Goal: Task Accomplishment & Management: Manage account settings

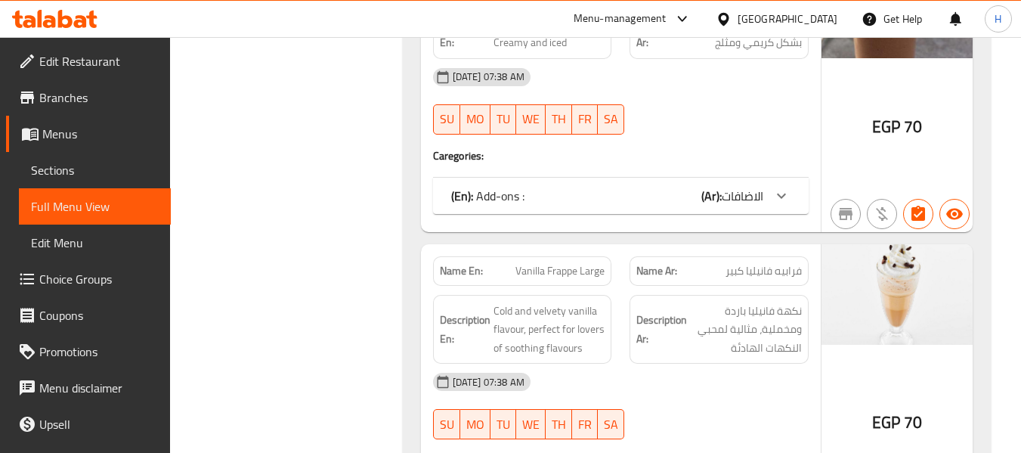
scroll to position [37976, 0]
click at [829, 16] on div "[GEOGRAPHIC_DATA]" at bounding box center [788, 19] width 100 height 17
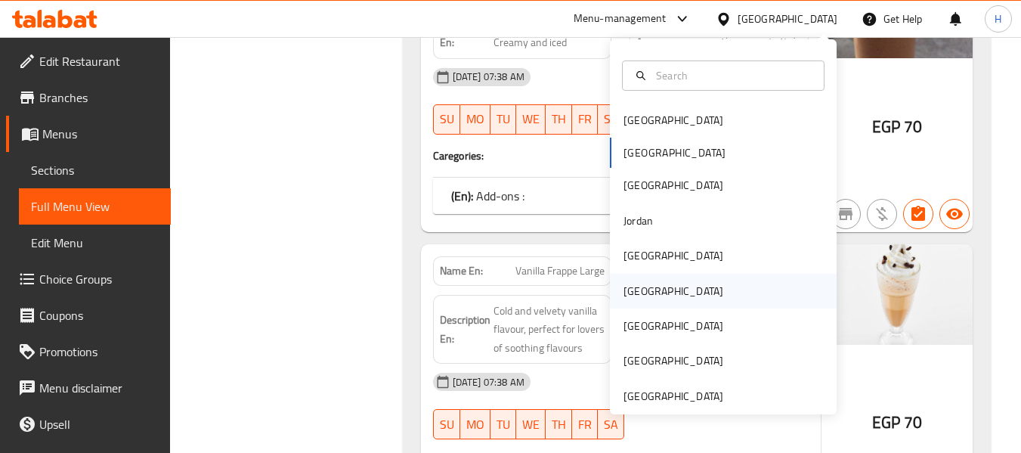
click at [657, 289] on div "[GEOGRAPHIC_DATA]" at bounding box center [723, 291] width 227 height 35
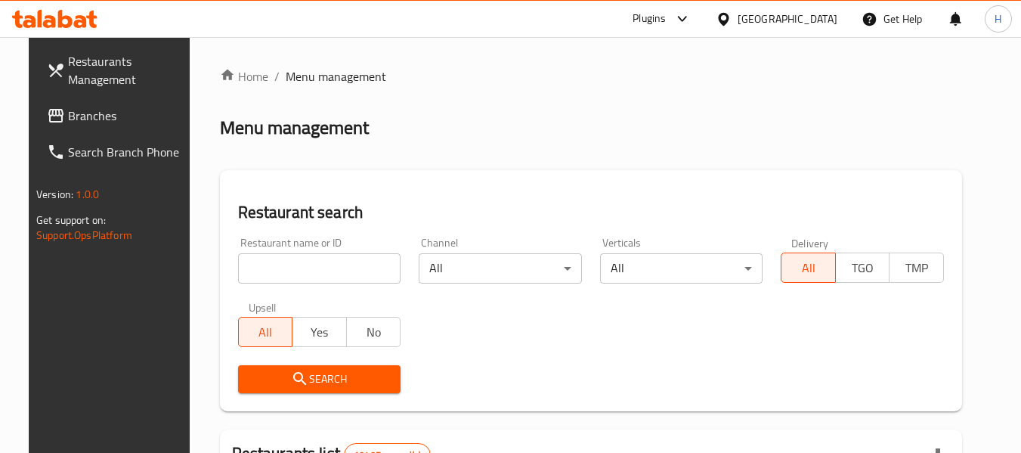
click at [39, 99] on link "Branches" at bounding box center [117, 116] width 165 height 36
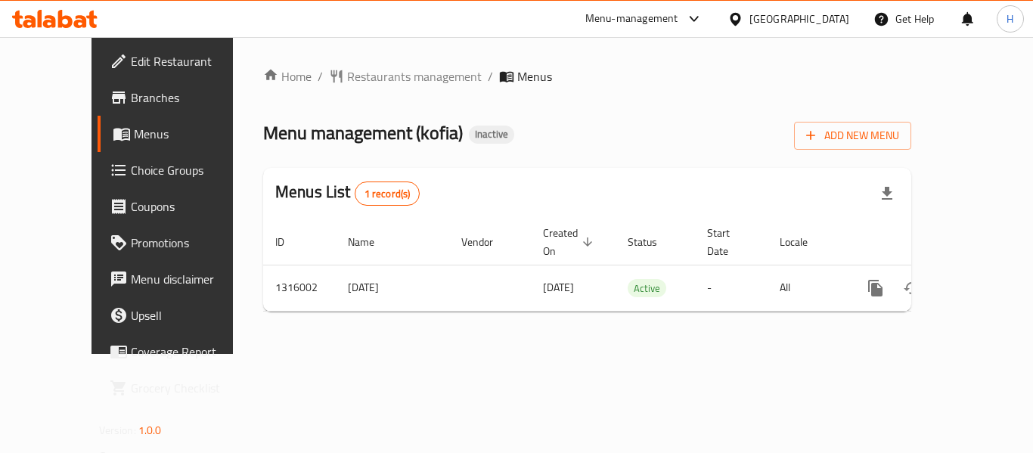
drag, startPoint x: 0, startPoint y: 0, endPoint x: 594, endPoint y: 134, distance: 609.1
click at [586, 132] on div "Menu management ( kofia ) Inactive Add New Menu" at bounding box center [587, 133] width 648 height 34
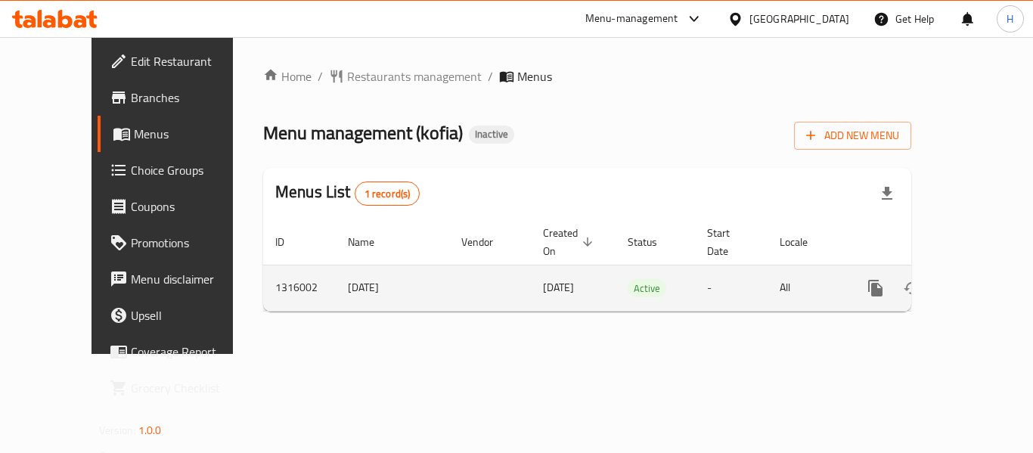
click at [977, 279] on icon "enhanced table" at bounding box center [984, 288] width 18 height 18
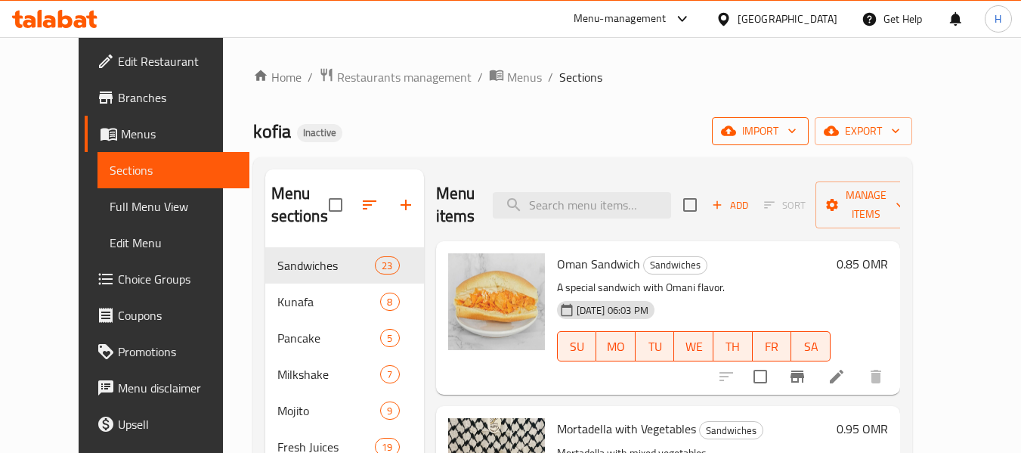
click at [797, 134] on span "import" at bounding box center [760, 131] width 73 height 19
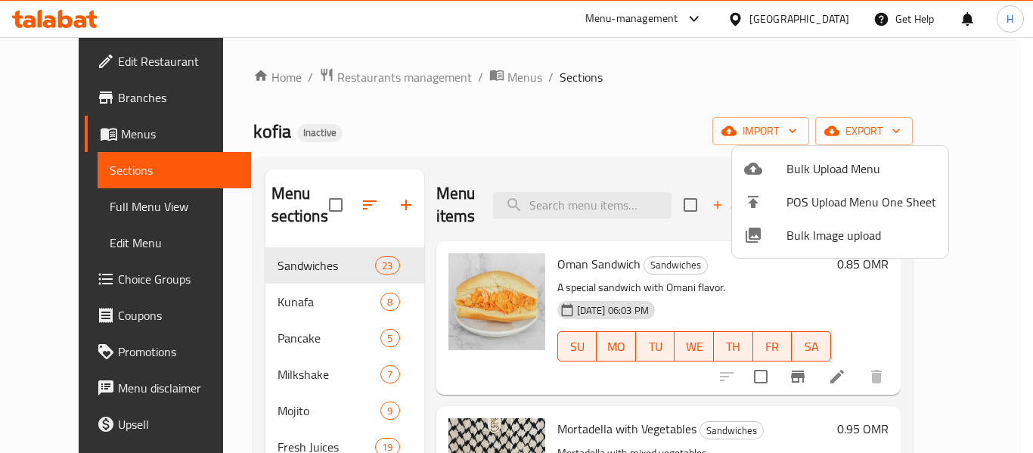
click at [813, 226] on span "Bulk Image upload" at bounding box center [861, 235] width 150 height 18
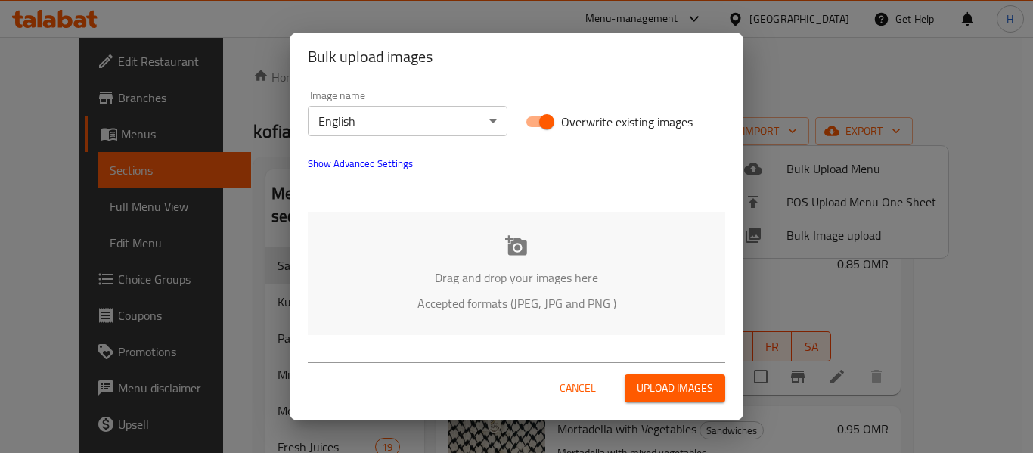
click at [442, 141] on div "Image name English ​" at bounding box center [408, 113] width 218 height 64
click at [435, 116] on body "​ Menu-management Oman Get Help H Edit Restaurant Branches Menus Sections Full …" at bounding box center [516, 245] width 1033 height 416
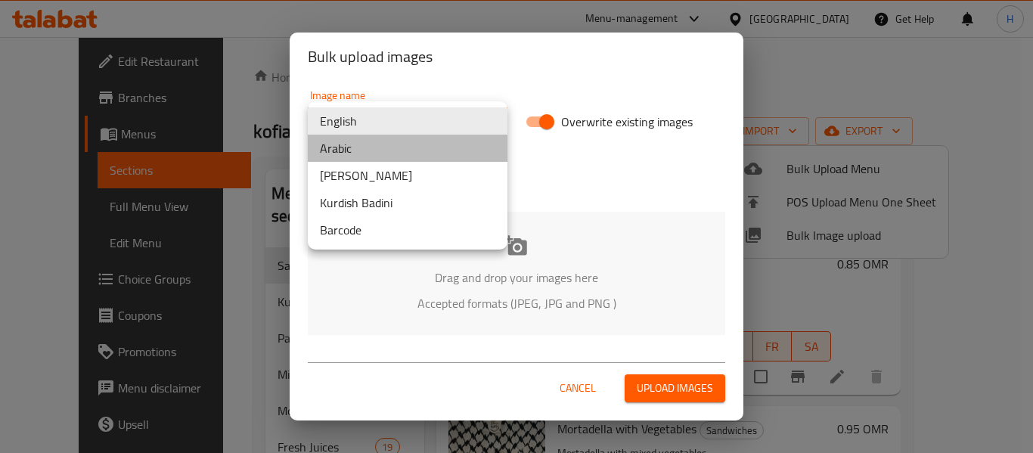
click at [348, 150] on li "Arabic" at bounding box center [408, 148] width 200 height 27
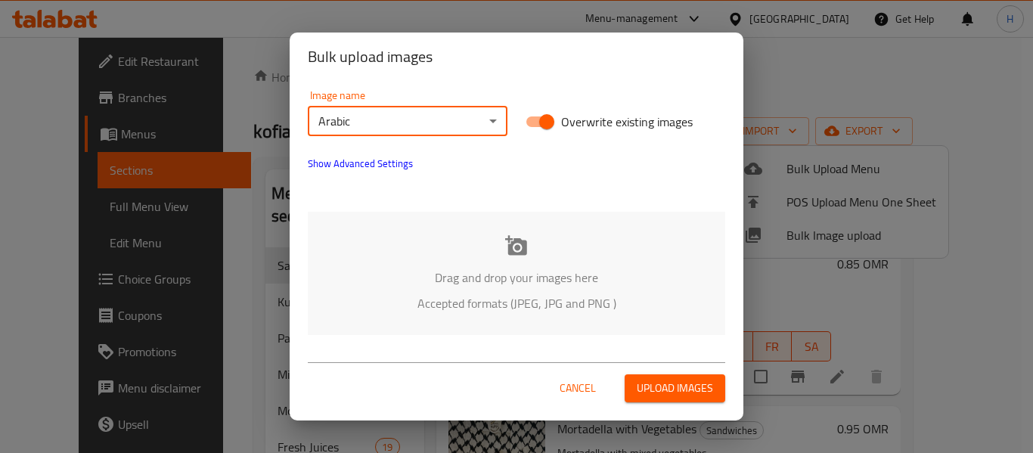
click at [510, 305] on p "Accepted formats (JPEG, JPG and PNG )" at bounding box center [516, 303] width 372 height 18
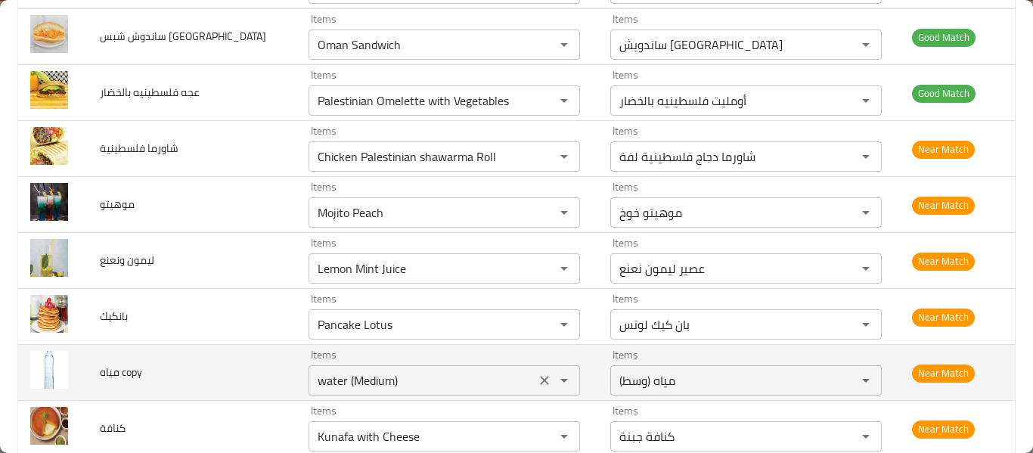
scroll to position [2292, 0]
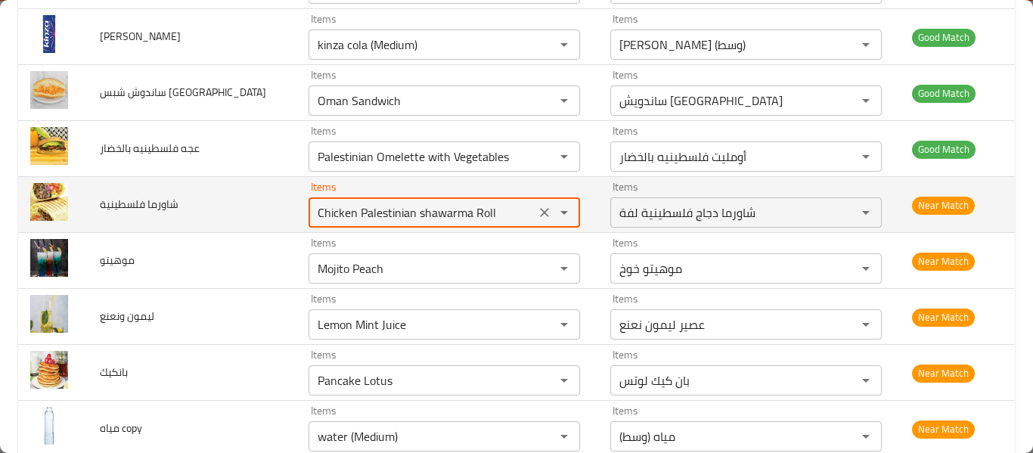
drag, startPoint x: 345, startPoint y: 210, endPoint x: 401, endPoint y: 208, distance: 55.2
click at [401, 208] on فلسطينية "Chicken Palestinian shawarma Roll" at bounding box center [422, 212] width 218 height 21
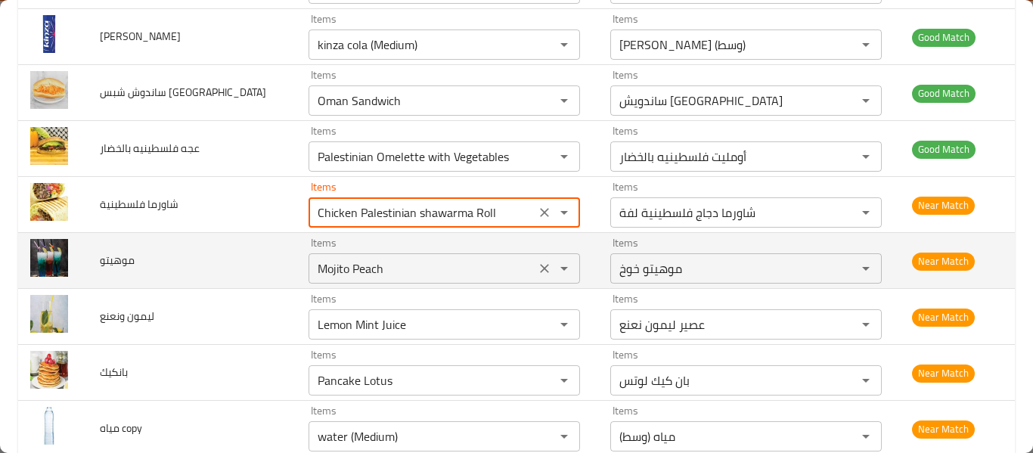
click at [387, 262] on input "Mojito Peach" at bounding box center [422, 268] width 218 height 21
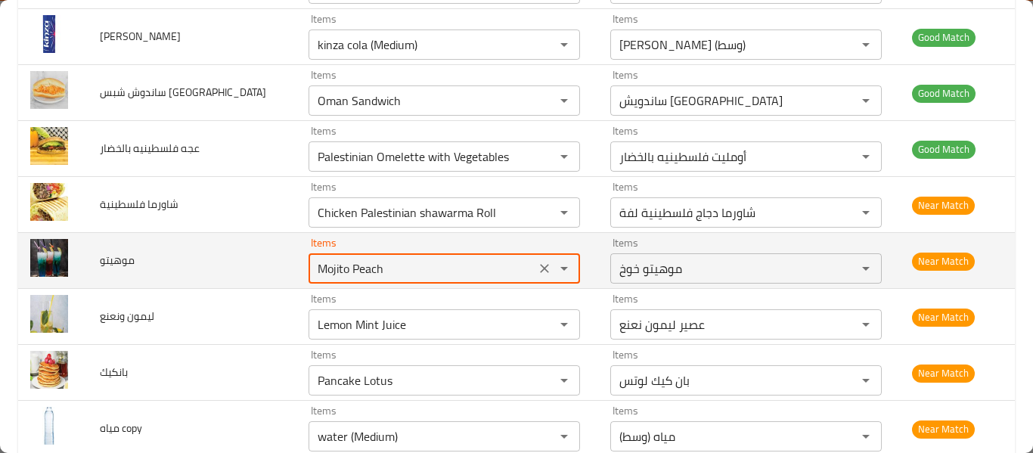
click at [350, 279] on input "Mojito Peach" at bounding box center [422, 268] width 218 height 21
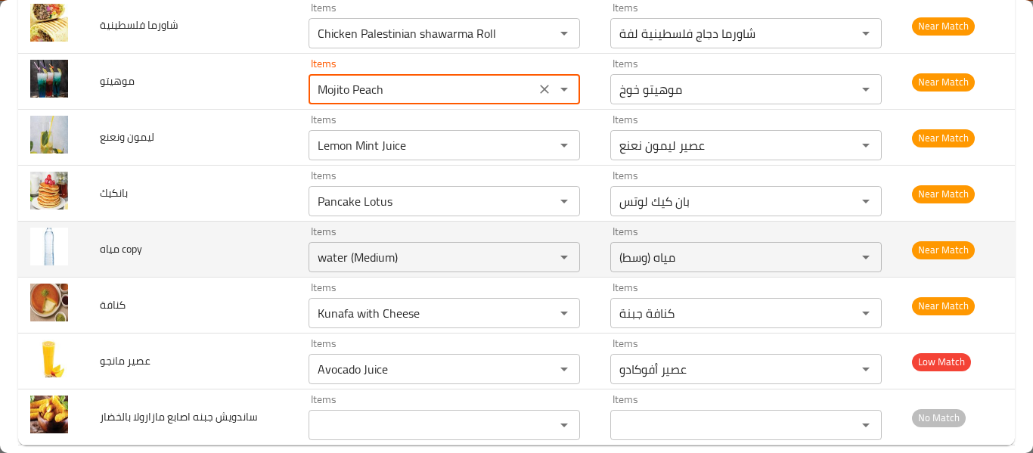
scroll to position [2494, 0]
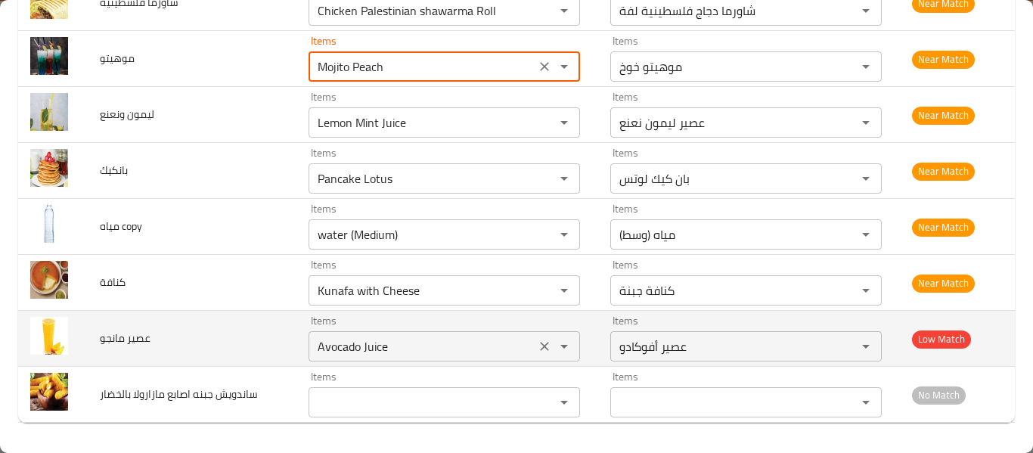
click at [537, 347] on icon "Clear" at bounding box center [544, 346] width 15 height 15
click at [534, 347] on div "enhanced table" at bounding box center [553, 346] width 39 height 21
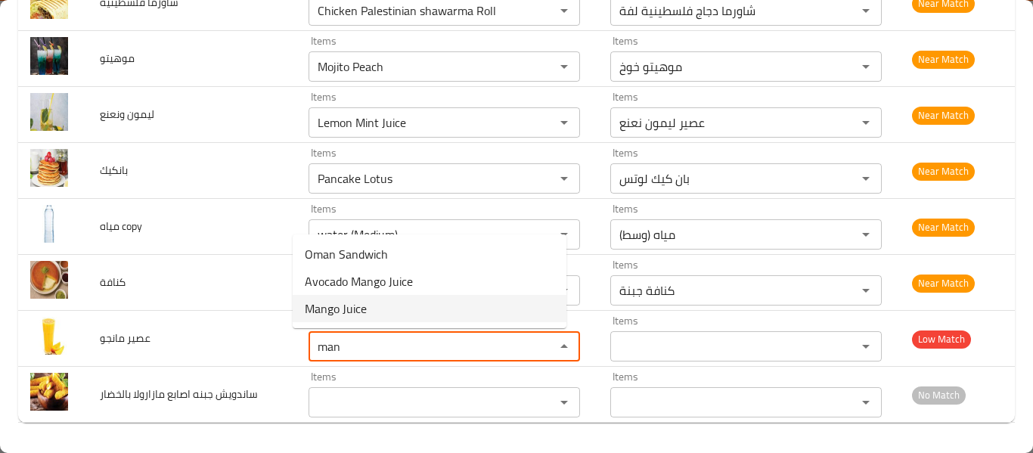
click at [484, 299] on مانجو-option-2 "Mango Juice" at bounding box center [430, 308] width 274 height 27
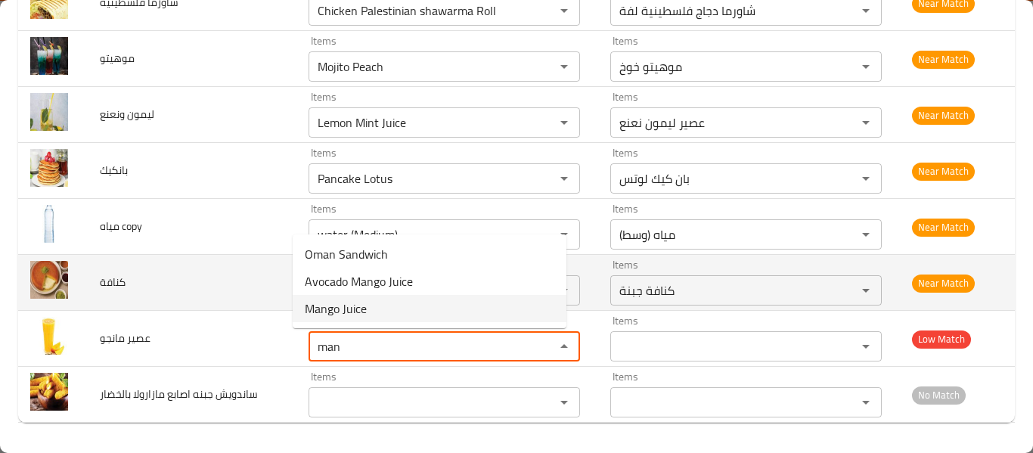
type مانجو "Mango Juice"
type مانجو-ar "عصير مانجا"
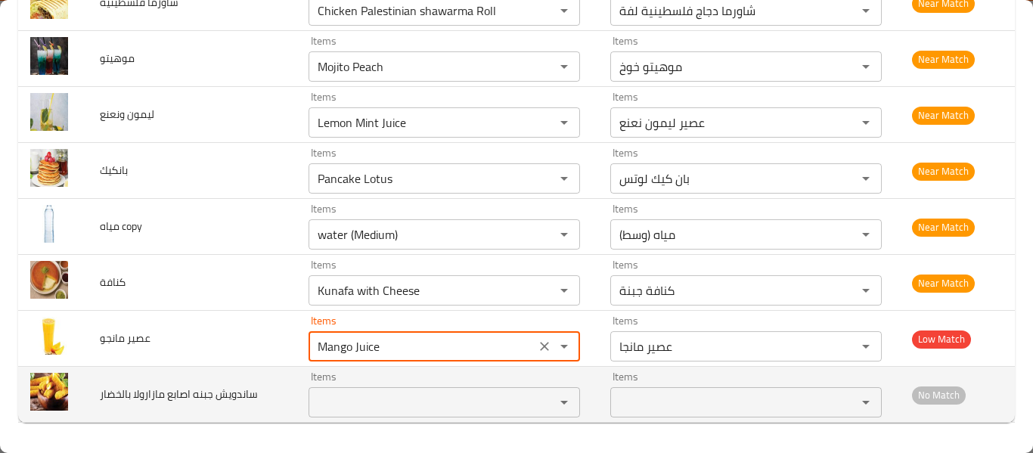
click at [421, 416] on div "Items" at bounding box center [443, 402] width 271 height 30
type مانجو "Mango Juice"
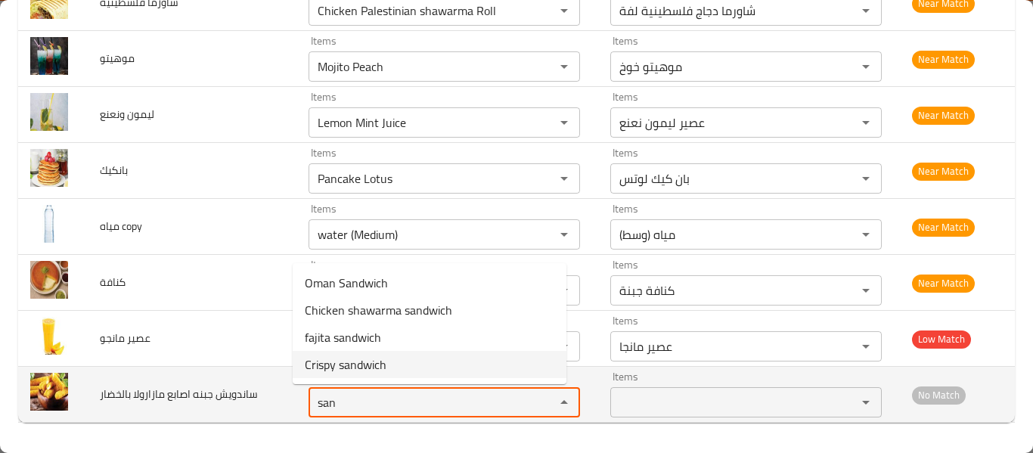
click at [392, 398] on بالخضار "san" at bounding box center [422, 402] width 218 height 21
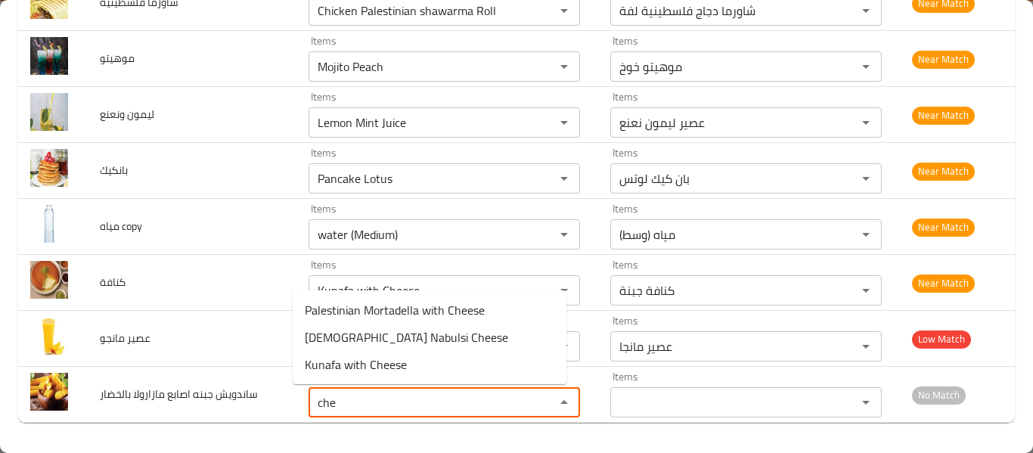
type بالخضار "che"
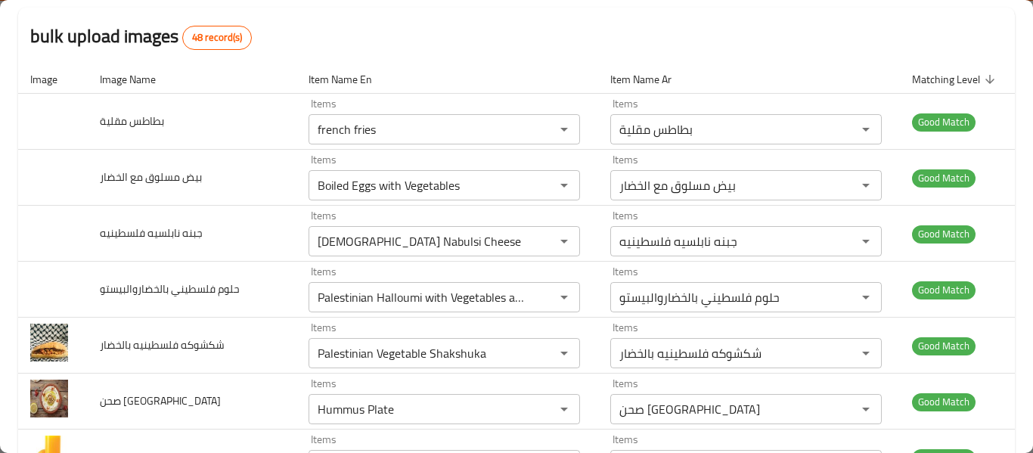
scroll to position [0, 0]
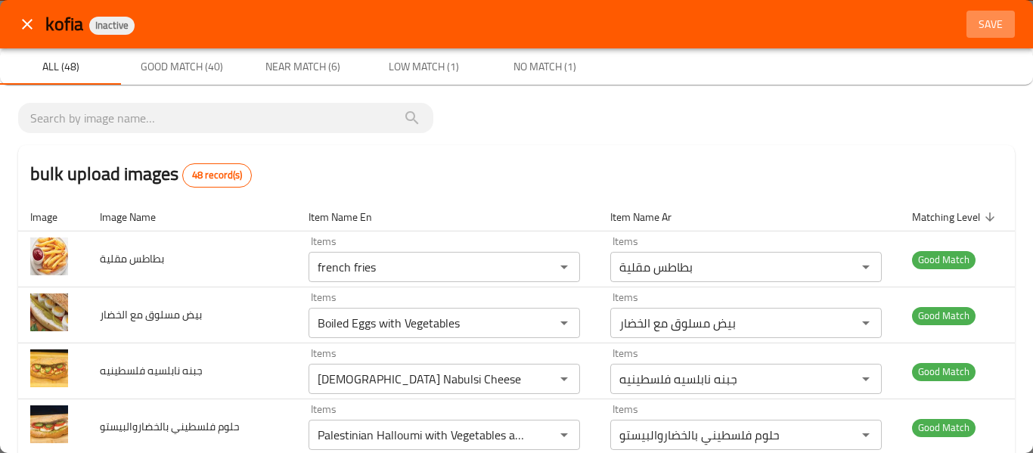
click at [983, 29] on span "Save" at bounding box center [990, 24] width 36 height 19
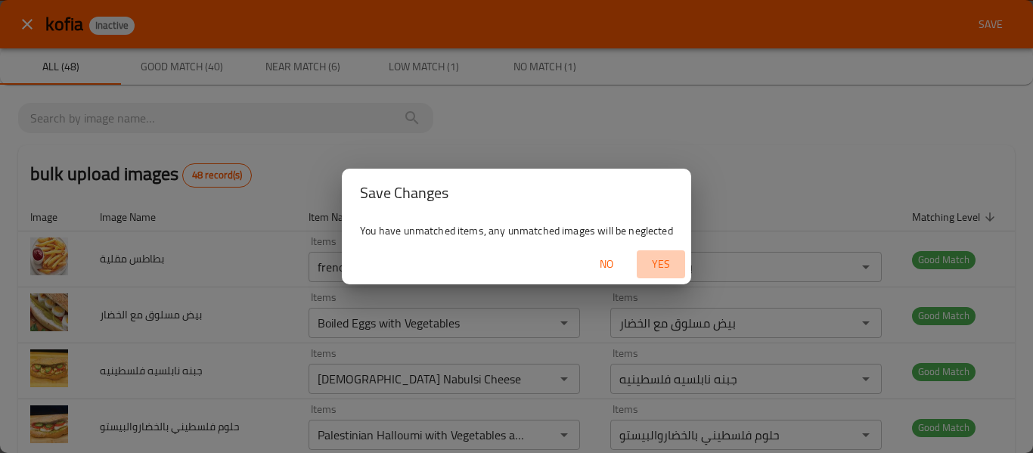
click at [664, 266] on span "Yes" at bounding box center [661, 264] width 36 height 19
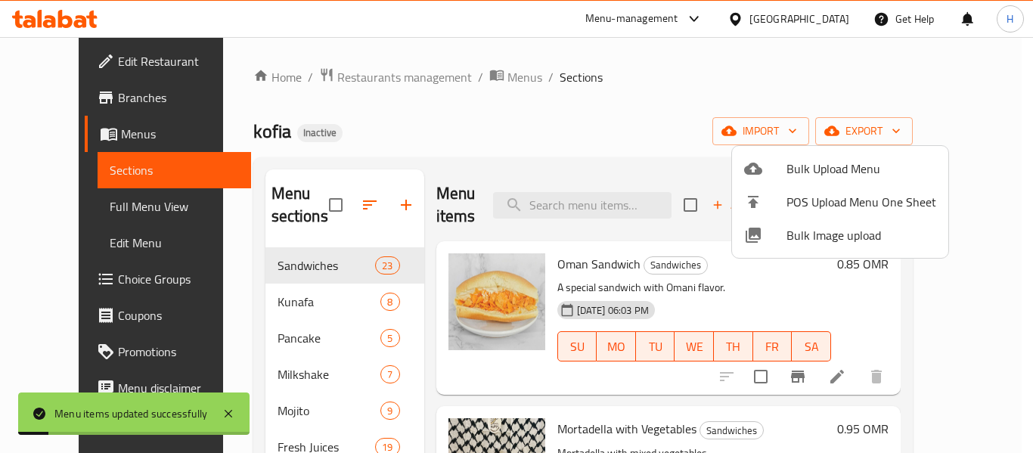
drag, startPoint x: 75, startPoint y: 187, endPoint x: 75, endPoint y: 218, distance: 31.0
click at [75, 187] on div at bounding box center [516, 226] width 1033 height 453
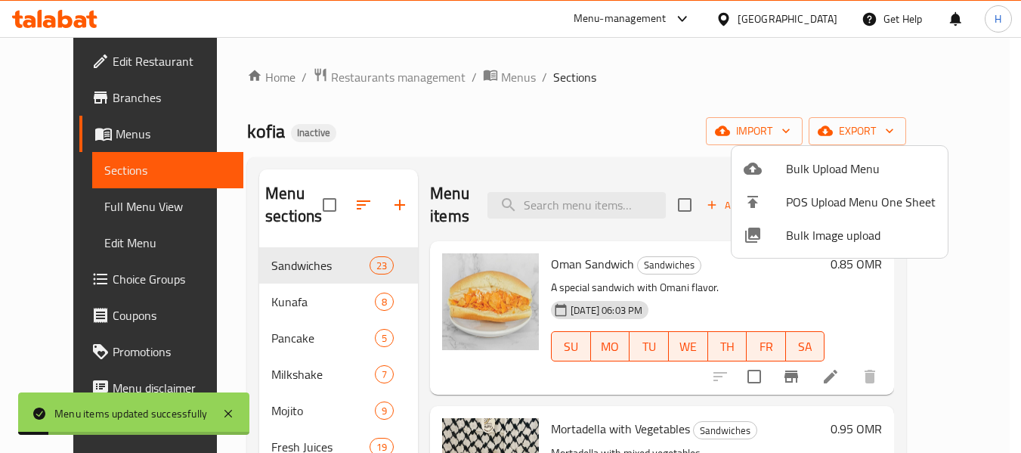
click at [92, 218] on link "Full Menu View" at bounding box center [168, 206] width 152 height 36
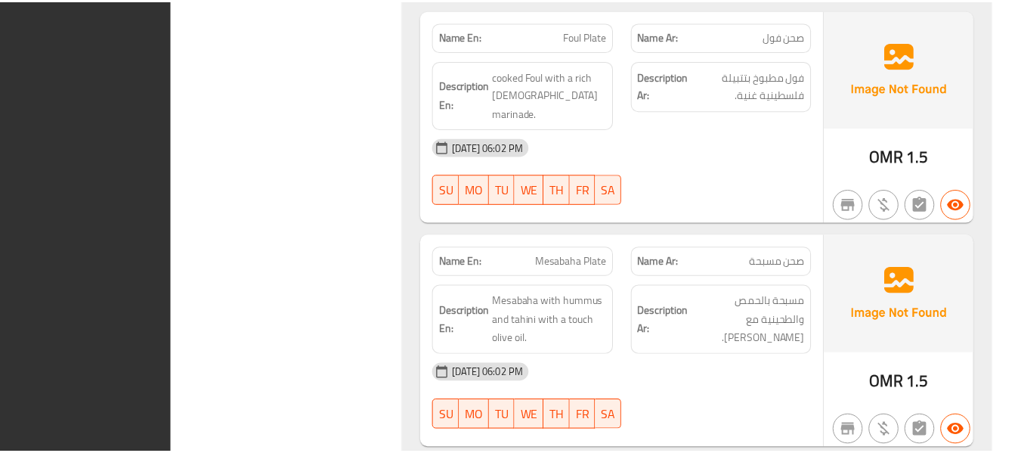
scroll to position [18175, 0]
